Goal: Complete application form: Complete application form

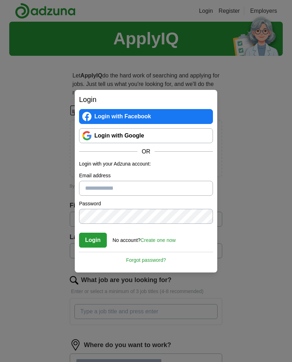
click at [175, 241] on link "Create one now" at bounding box center [157, 240] width 35 height 6
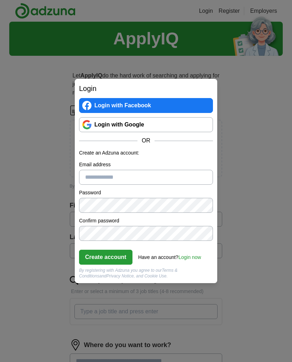
click at [91, 177] on input "Email address" at bounding box center [146, 177] width 134 height 15
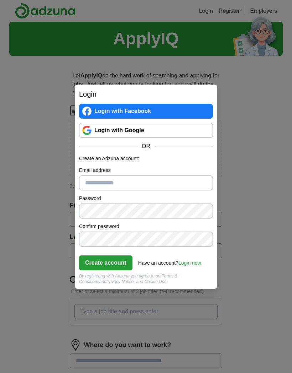
type input "**********"
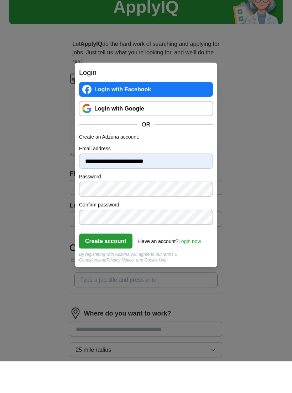
click at [90, 266] on button "Create account" at bounding box center [105, 273] width 53 height 15
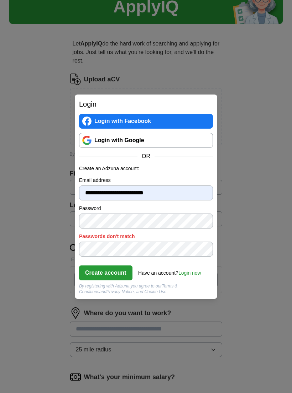
scroll to position [32, 0]
click at [96, 266] on button "Create account" at bounding box center [105, 273] width 53 height 15
click at [100, 275] on button "Create account" at bounding box center [105, 273] width 53 height 15
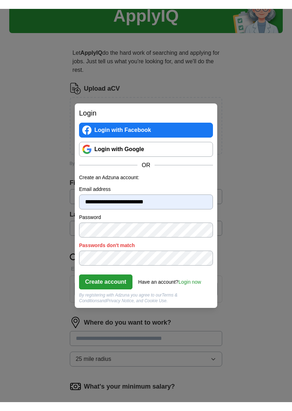
scroll to position [32, 0]
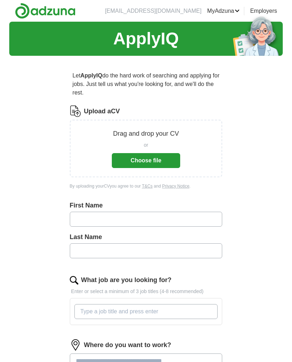
click at [174, 165] on button "Choose file" at bounding box center [146, 160] width 68 height 15
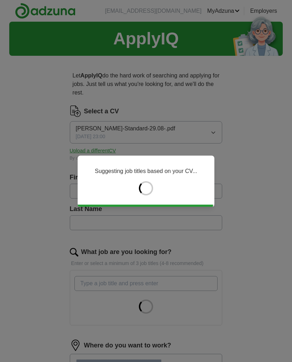
type input "*****"
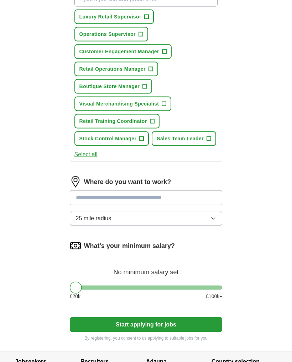
scroll to position [305, 0]
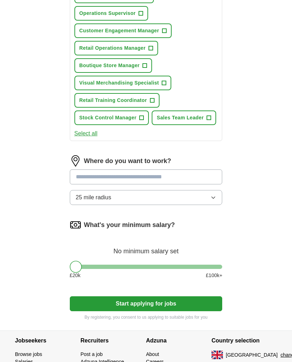
click at [85, 180] on input at bounding box center [146, 177] width 153 height 15
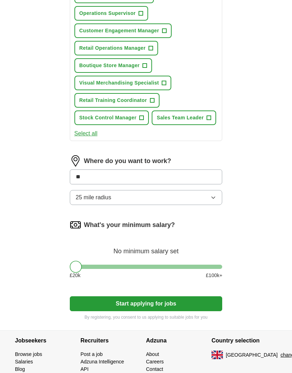
type input "***"
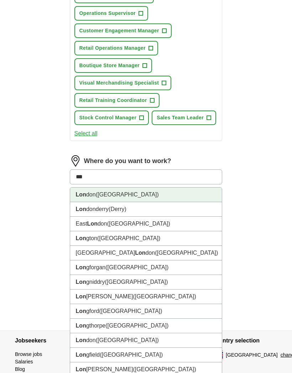
click at [85, 194] on strong "Lon" at bounding box center [81, 195] width 10 height 6
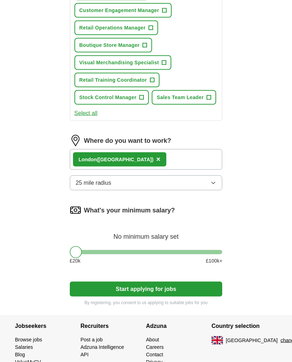
scroll to position [353, 0]
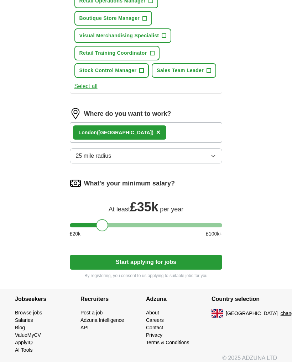
click at [104, 261] on button "Start applying for jobs" at bounding box center [146, 262] width 153 height 15
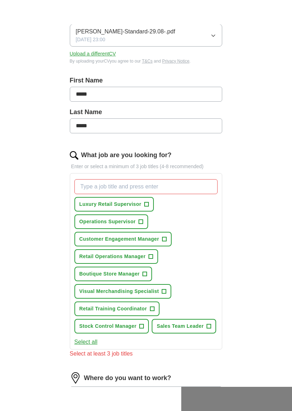
scroll to position [120, 0]
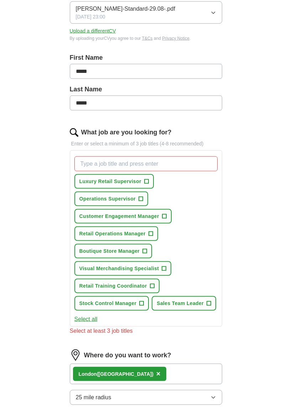
click at [155, 287] on button "Retail Training Coordinator +" at bounding box center [116, 286] width 85 height 15
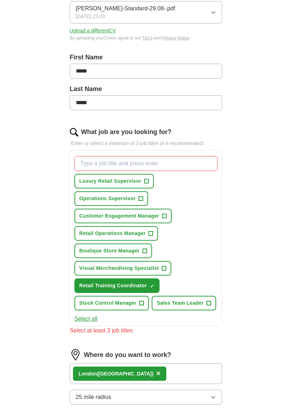
click at [194, 167] on input "What job are you looking for?" at bounding box center [145, 163] width 143 height 15
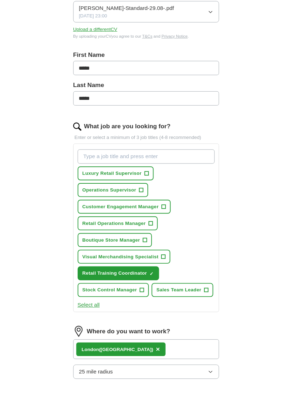
scroll to position [120, 0]
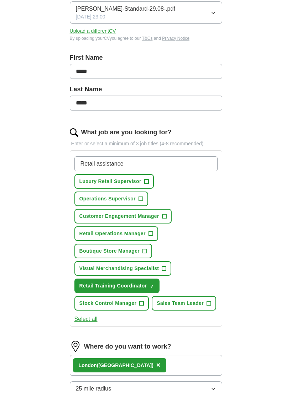
type input "Retail assistance"
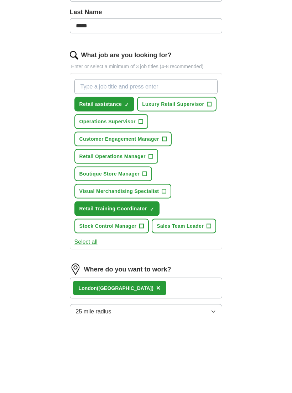
click at [205, 296] on button "Sales Team Leader +" at bounding box center [183, 303] width 64 height 15
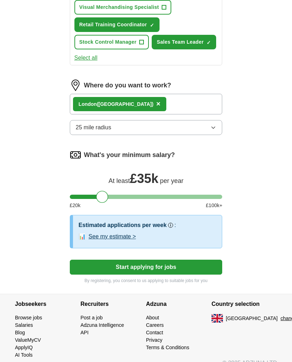
scroll to position [392, 0]
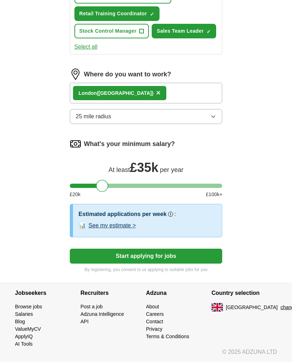
click at [201, 262] on button "Start applying for jobs" at bounding box center [146, 256] width 153 height 15
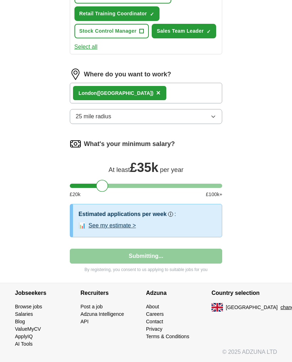
select select "**"
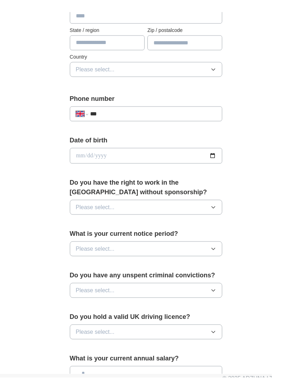
scroll to position [0, 0]
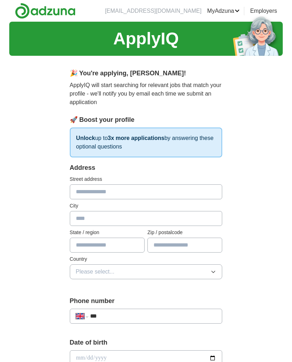
click at [208, 199] on input "text" at bounding box center [146, 192] width 153 height 15
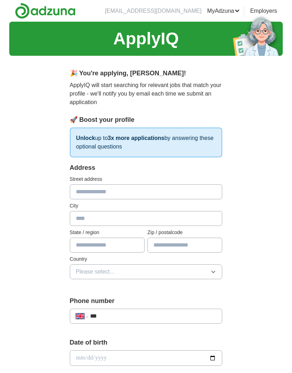
type input "**********"
type input "******"
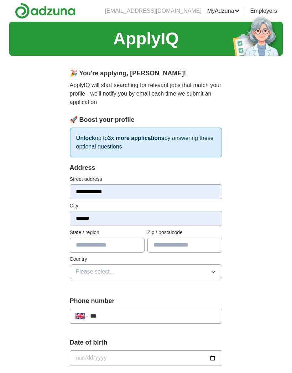
type input "*******"
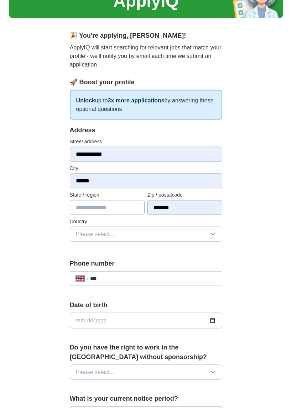
click at [84, 235] on span "Please select..." at bounding box center [95, 234] width 39 height 9
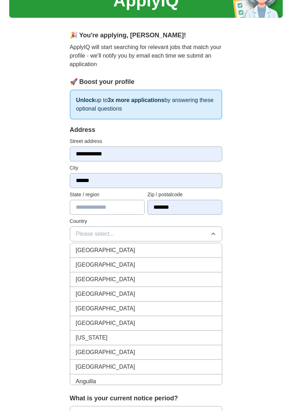
click at [82, 252] on span "[GEOGRAPHIC_DATA]" at bounding box center [105, 250] width 59 height 9
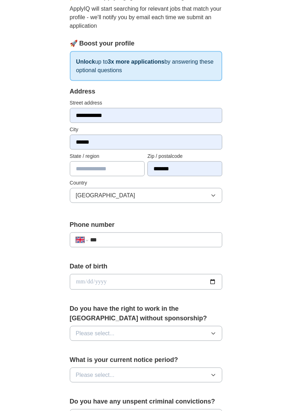
scroll to position [107, 0]
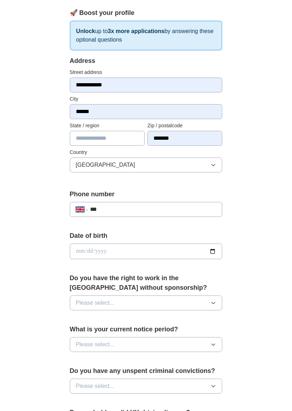
click at [112, 211] on input "***" at bounding box center [153, 209] width 126 height 9
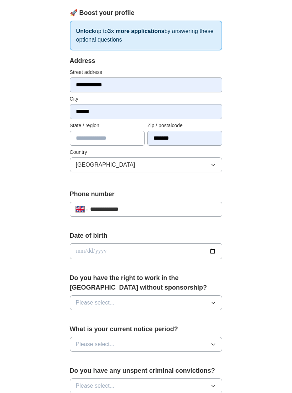
type input "**********"
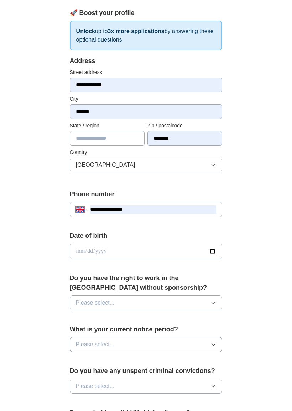
click at [218, 255] on input "date" at bounding box center [146, 252] width 153 height 16
type input "**********"
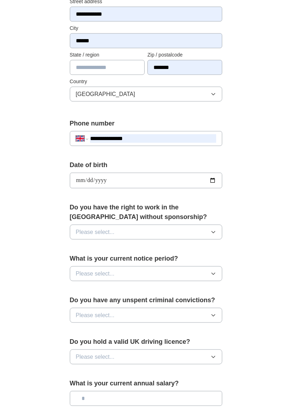
scroll to position [178, 0]
click at [82, 228] on span "Please select..." at bounding box center [95, 232] width 39 height 9
click at [80, 244] on span "Yes" at bounding box center [80, 248] width 9 height 9
click at [82, 269] on span "Please select..." at bounding box center [95, 273] width 39 height 9
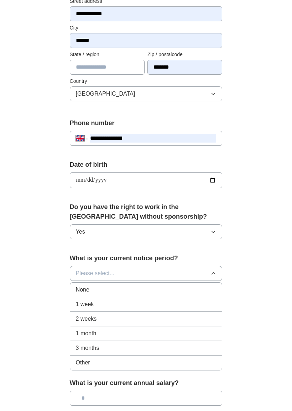
click at [82, 286] on span "None" at bounding box center [83, 289] width 14 height 9
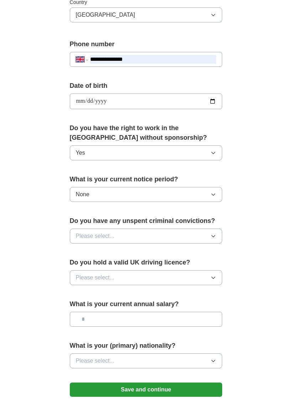
scroll to position [260, 0]
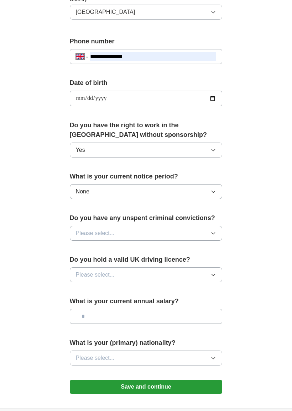
click at [77, 229] on span "Please select..." at bounding box center [95, 233] width 39 height 9
click at [76, 262] on span "No" at bounding box center [79, 264] width 7 height 9
click at [76, 272] on span "Please select..." at bounding box center [95, 275] width 39 height 9
click at [76, 288] on span "Yes" at bounding box center [80, 291] width 9 height 9
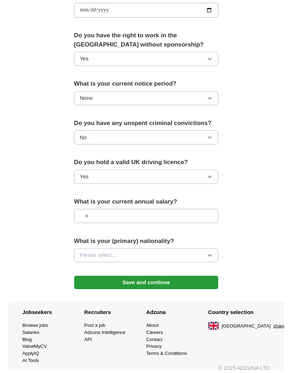
scroll to position [332, 0]
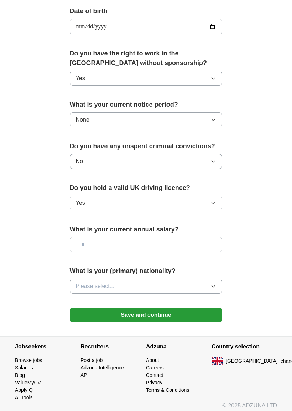
click at [92, 244] on input "text" at bounding box center [146, 244] width 153 height 15
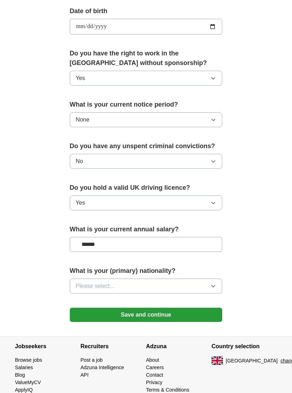
type input "*******"
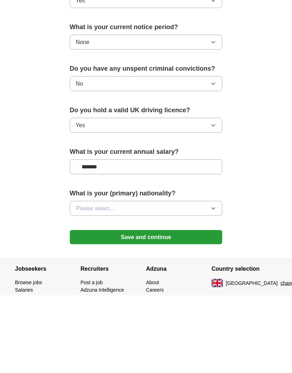
click at [82, 282] on span "Please select..." at bounding box center [95, 286] width 39 height 9
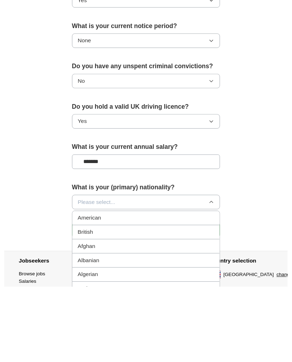
scroll to position [380, 0]
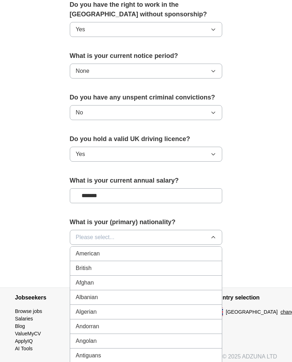
click at [79, 233] on span "Please select..." at bounding box center [95, 237] width 39 height 9
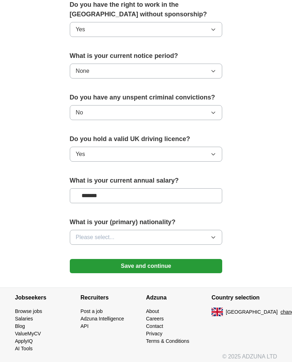
click at [78, 233] on span "Please select..." at bounding box center [95, 237] width 39 height 9
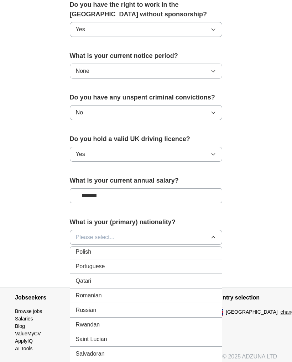
scroll to position [2059, 0]
click at [79, 289] on span "Romanian" at bounding box center [89, 293] width 26 height 9
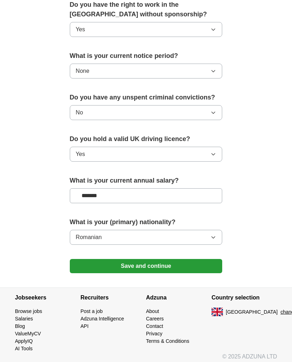
click at [81, 265] on button "Save and continue" at bounding box center [146, 266] width 153 height 14
